Goal: Transaction & Acquisition: Purchase product/service

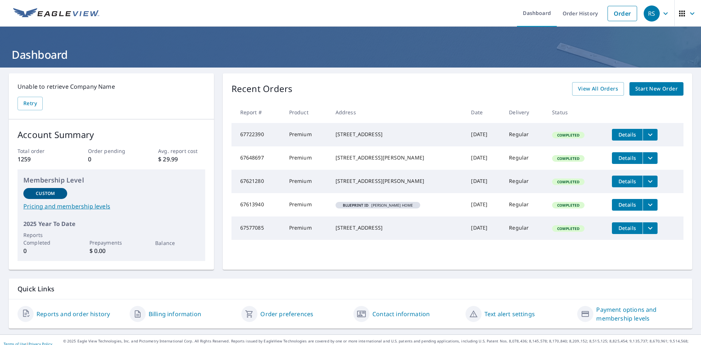
click at [651, 84] on link "Start New Order" at bounding box center [656, 89] width 54 height 14
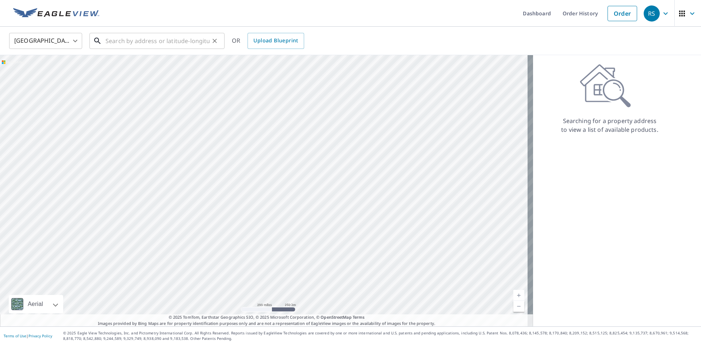
click at [123, 40] on input "text" at bounding box center [158, 41] width 104 height 20
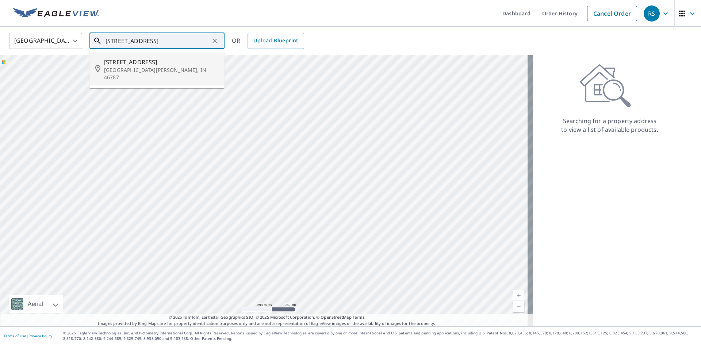
click at [140, 62] on span "[STREET_ADDRESS]" at bounding box center [161, 62] width 115 height 9
type input "[STREET_ADDRESS][PERSON_NAME]"
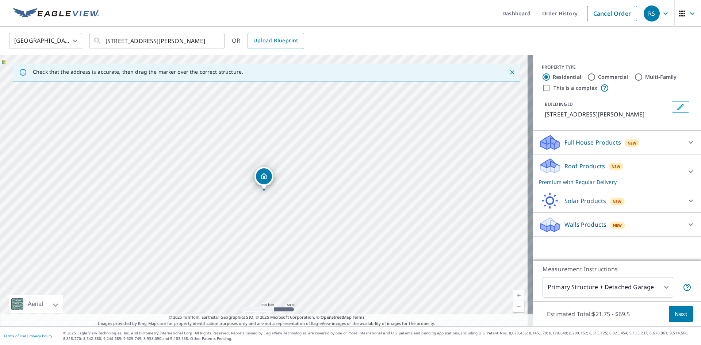
click at [599, 172] on div "Roof Products New Premium with Regular Delivery" at bounding box center [610, 171] width 143 height 28
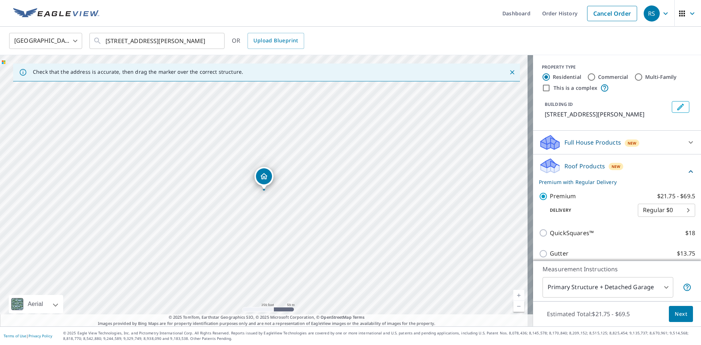
click at [675, 311] on span "Next" at bounding box center [681, 314] width 12 height 9
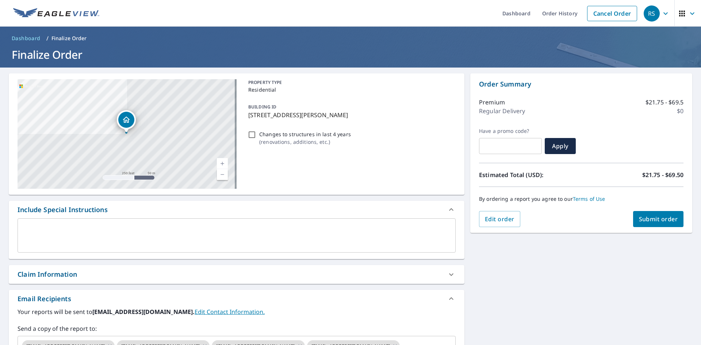
click at [650, 218] on span "Submit order" at bounding box center [658, 219] width 39 height 8
checkbox input "true"
